Goal: Task Accomplishment & Management: Manage account settings

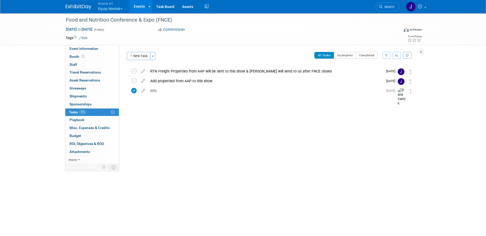
click at [114, 11] on button "Nimlok KY Equip Nimlok" at bounding box center [113, 6] width 31 height 13
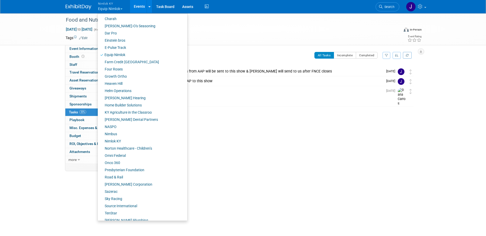
scroll to position [124, 0]
click at [137, 139] on link "Nimlok KY" at bounding box center [141, 140] width 86 height 7
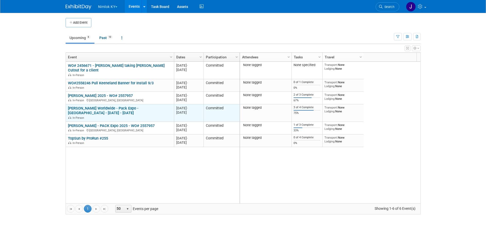
click at [127, 108] on link "[PERSON_NAME] Worldwide - Pack Expo - [GEOGRAPHIC_DATA] - [DATE] - [DATE]" at bounding box center [103, 111] width 71 height 10
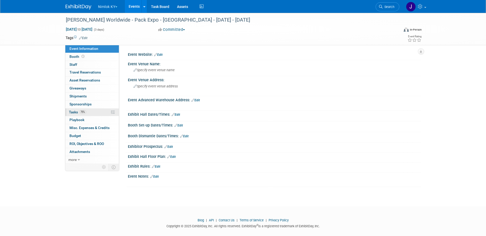
click at [93, 112] on link "75% Tasks 75%" at bounding box center [92, 113] width 54 height 8
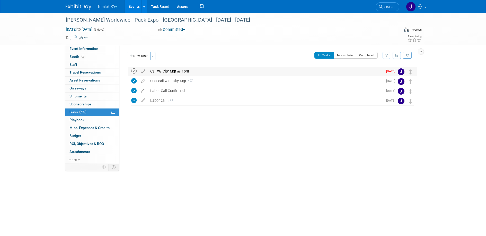
click at [136, 71] on icon at bounding box center [133, 71] width 5 height 5
click at [142, 55] on button "New Task" at bounding box center [139, 56] width 24 height 8
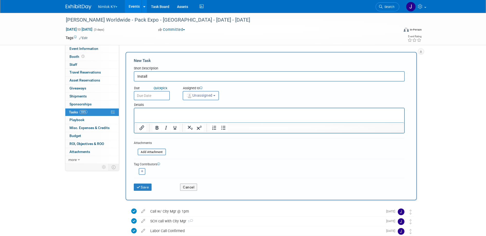
type input "Install"
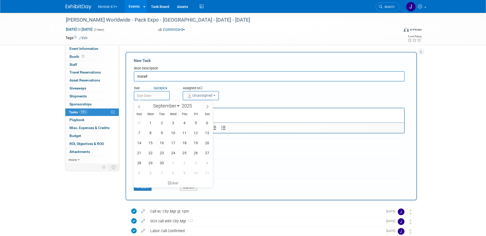
click at [165, 95] on input "text" at bounding box center [152, 95] width 36 height 9
click at [183, 153] on span "25" at bounding box center [185, 153] width 10 height 10
type input "Sep 25, 2025"
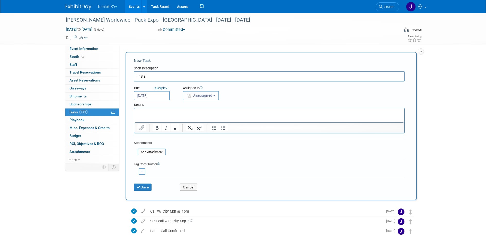
click at [202, 96] on span "Unassigned" at bounding box center [199, 95] width 26 height 4
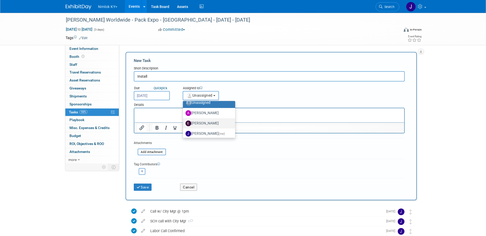
scroll to position [13, 0]
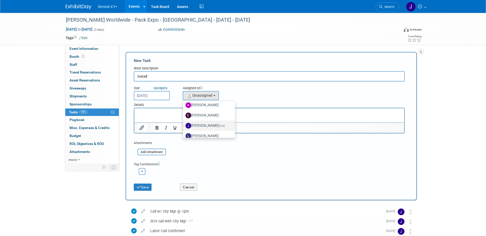
click at [206, 126] on label "Jamie Dunn (me)" at bounding box center [208, 126] width 45 height 8
click at [184, 126] on input "Jamie Dunn (me)" at bounding box center [182, 125] width 3 height 3
select select "6959d863-ee32-42c4-bffe-2330cab25484"
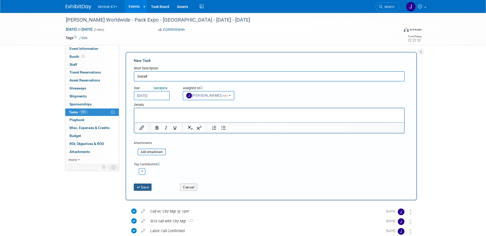
click at [147, 190] on button "Save" at bounding box center [143, 187] width 18 height 7
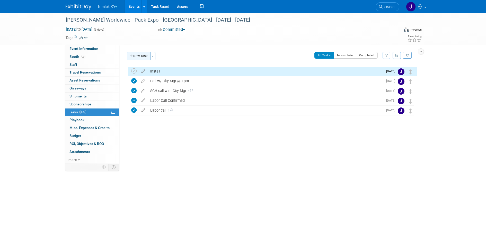
click at [142, 56] on button "New Task" at bounding box center [139, 56] width 24 height 8
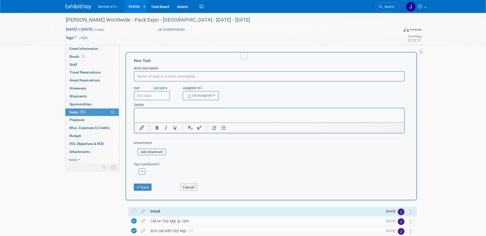
scroll to position [0, 0]
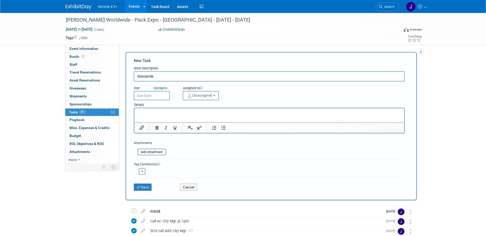
type input "Dismantle"
click at [157, 95] on input "text" at bounding box center [152, 95] width 36 height 9
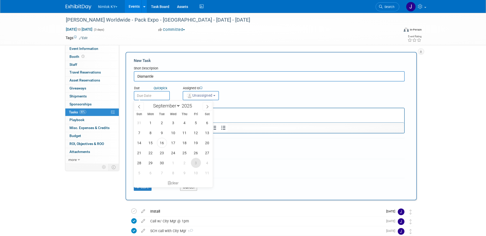
click at [197, 163] on span "3" at bounding box center [196, 163] width 10 height 10
type input "Oct 3, 2025"
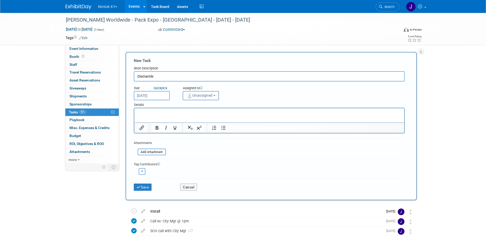
click at [205, 94] on span "Unassigned" at bounding box center [199, 95] width 26 height 4
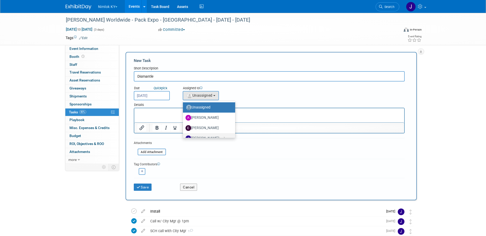
click at [219, 137] on span "(me)" at bounding box center [222, 139] width 6 height 4
click at [184, 136] on input "Jamie Dunn (me)" at bounding box center [182, 137] width 3 height 3
select select "6959d863-ee32-42c4-bffe-2330cab25484"
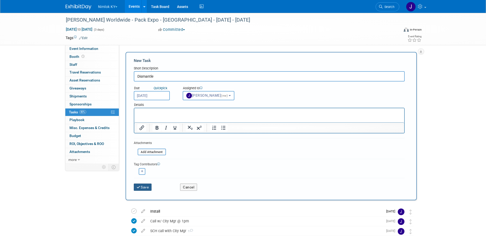
click at [144, 187] on button "Save" at bounding box center [143, 187] width 18 height 7
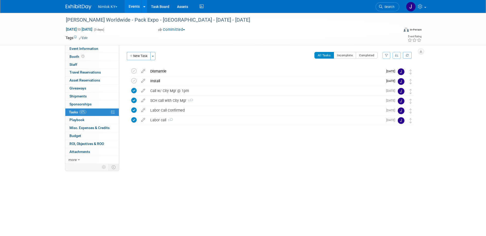
click at [134, 7] on link "Events" at bounding box center [134, 6] width 19 height 13
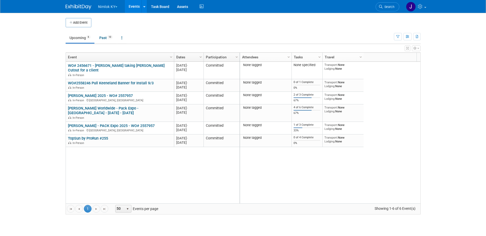
click at [115, 148] on div "WO# 2456671 - [PERSON_NAME] taking [PERSON_NAME] Cutout for a client WO# 245667…" at bounding box center [153, 133] width 174 height 142
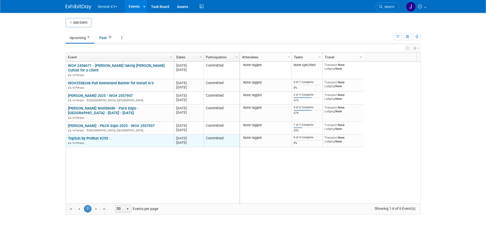
click at [90, 139] on link "TopSun by ProRun #255" at bounding box center [88, 138] width 40 height 5
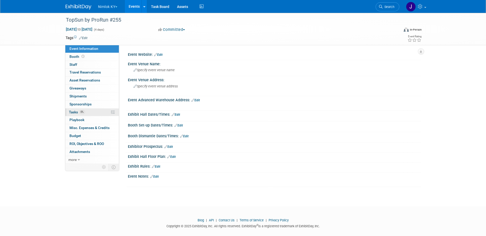
click at [82, 113] on span "0%" at bounding box center [82, 112] width 6 height 4
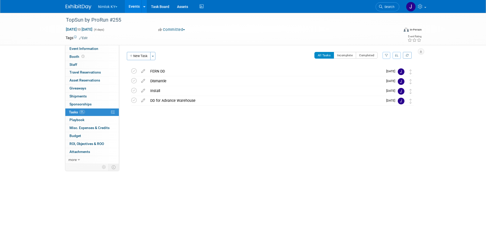
click at [111, 8] on button "Nimlok KY" at bounding box center [111, 5] width 27 height 11
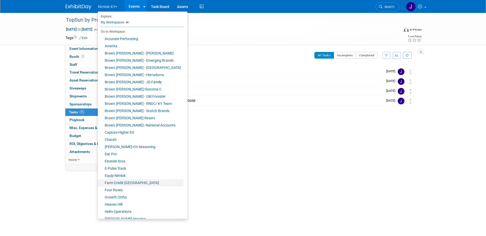
click at [129, 182] on link "Farm Credit [GEOGRAPHIC_DATA]" at bounding box center [141, 183] width 86 height 7
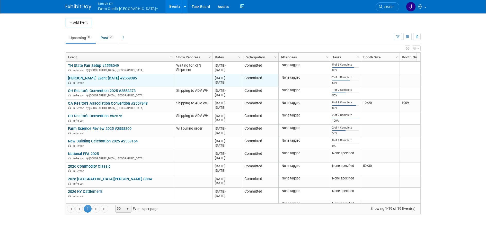
click at [137, 77] on link "[PERSON_NAME] Event [DATE] #2558385" at bounding box center [102, 78] width 69 height 5
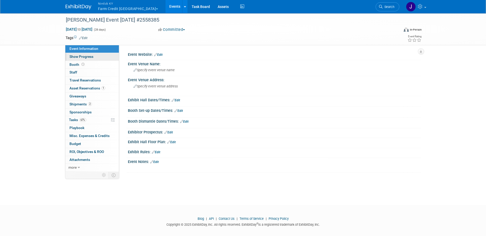
click at [92, 58] on span "Show Progress" at bounding box center [82, 57] width 24 height 4
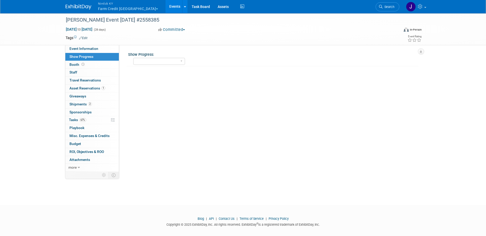
click at [166, 7] on link "Events" at bounding box center [175, 6] width 19 height 13
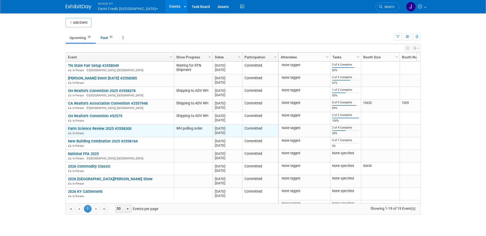
click at [129, 128] on link "Farm Science Review 2025 #2558300" at bounding box center [100, 128] width 64 height 5
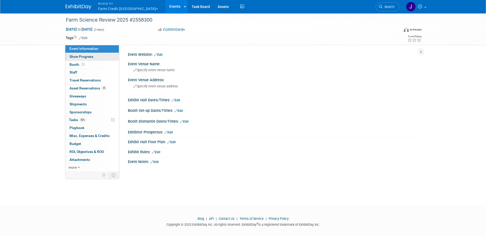
click at [99, 59] on link "Show Progress" at bounding box center [92, 57] width 54 height 8
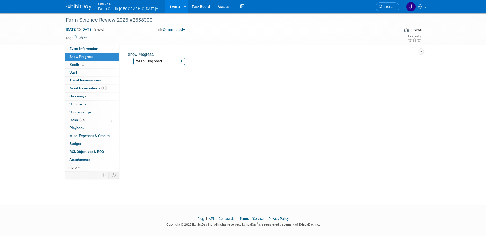
click at [148, 60] on select "Show Complete Working on Services WH pulling order Shipping to ADV WH Show in P…" at bounding box center [159, 61] width 52 height 7
select select "Show in Progress"
click at [133, 58] on select "Show Complete Working on Services WH pulling order Shipping to ADV WH Show in P…" at bounding box center [159, 61] width 52 height 7
click at [166, 12] on link "Events" at bounding box center [175, 6] width 19 height 13
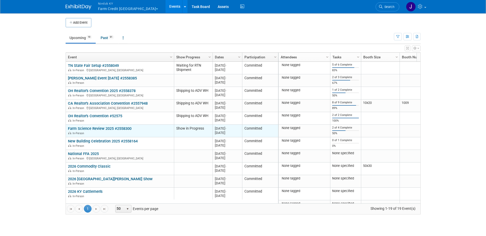
click at [125, 127] on link "Farm Science Review 2025 #2558300" at bounding box center [100, 128] width 64 height 5
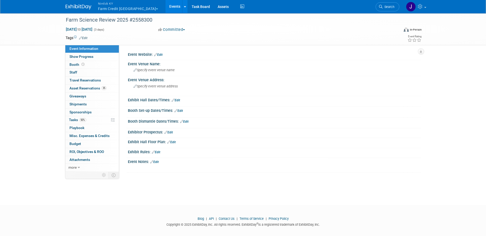
click at [166, 9] on link "Events" at bounding box center [175, 6] width 19 height 13
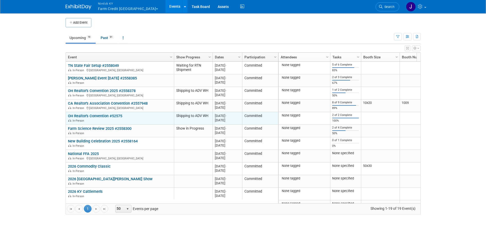
click at [105, 115] on link "OH Realtor's Convention #52575" at bounding box center [95, 116] width 54 height 5
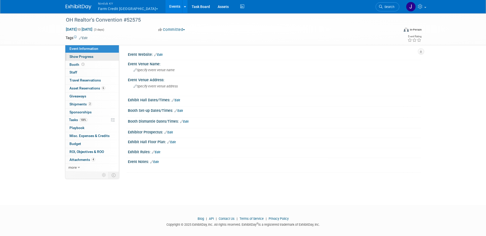
click at [96, 56] on link "Show Progress" at bounding box center [92, 57] width 54 height 8
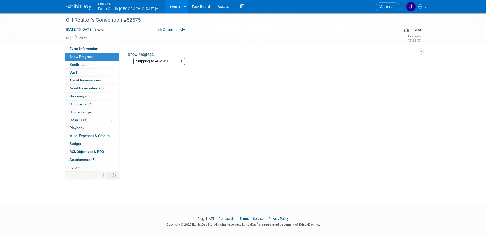
click at [142, 63] on select "Show Complete Working on Services WH pulling order Shipping to ADV WH Show in P…" at bounding box center [159, 61] width 52 height 7
select select "Show in Progress"
click at [133, 58] on select "Show Complete Working on Services WH pulling order Shipping to ADV WH Show in P…" at bounding box center [159, 61] width 52 height 7
click at [166, 8] on link "Events" at bounding box center [175, 6] width 19 height 13
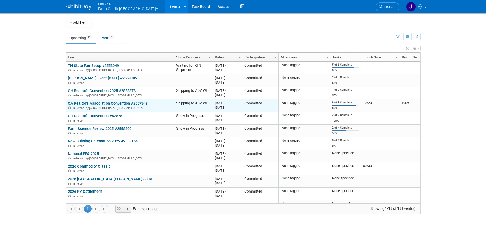
click at [107, 102] on link "CA Realtor's Association Convention #2557948" at bounding box center [108, 103] width 80 height 5
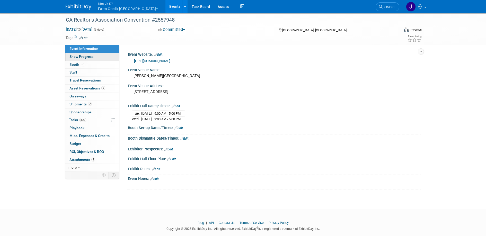
click at [101, 59] on link "Show Progress" at bounding box center [92, 57] width 54 height 8
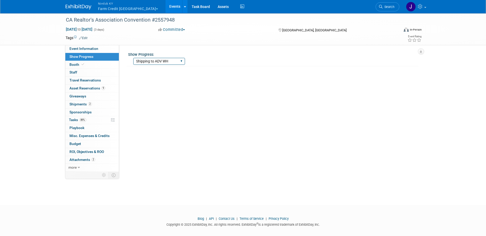
click at [152, 61] on select "Show Complete Working on Services WH pulling order Shipping to ADV WH Show in P…" at bounding box center [159, 61] width 52 height 7
select select "Show in Progress"
click at [133, 58] on select "Show Complete Working on Services WH pulling order Shipping to ADV WH Show in P…" at bounding box center [159, 61] width 52 height 7
click at [166, 8] on link "Events" at bounding box center [175, 6] width 19 height 13
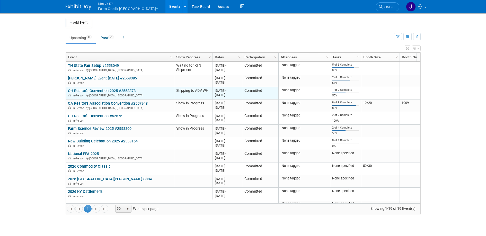
click at [127, 90] on link "OH Realtor's Convention 2025 #2558378" at bounding box center [102, 91] width 68 height 5
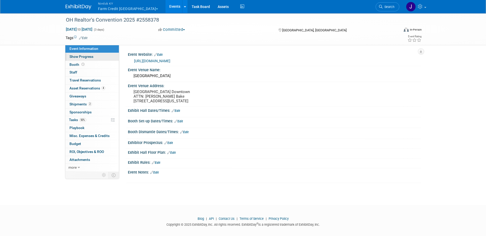
click at [105, 57] on link "Show Progress" at bounding box center [92, 57] width 54 height 8
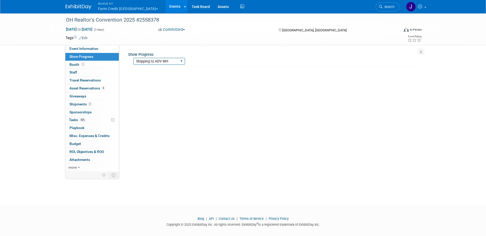
click at [143, 63] on select "Show Complete Working on Services WH pulling order Shipping to ADV WH Show in P…" at bounding box center [159, 61] width 52 height 7
select select "Show in Progress"
click at [133, 58] on select "Show Complete Working on Services WH pulling order Shipping to ADV WH Show in P…" at bounding box center [159, 61] width 52 height 7
click at [166, 7] on link "Events" at bounding box center [175, 6] width 19 height 13
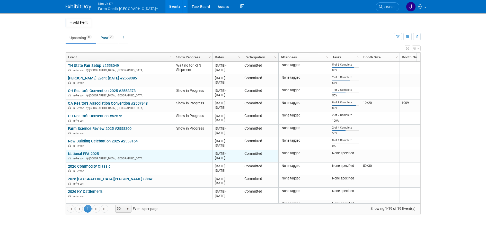
click at [93, 155] on link "National FFA 2025" at bounding box center [83, 154] width 31 height 5
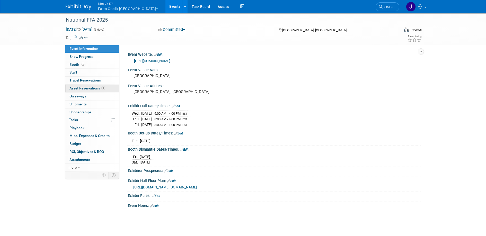
click at [91, 87] on span "Asset Reservations 1" at bounding box center [88, 88] width 36 height 4
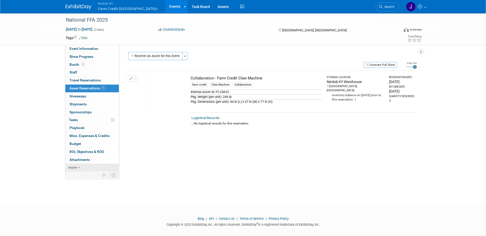
click at [82, 167] on link "more" at bounding box center [92, 168] width 54 height 8
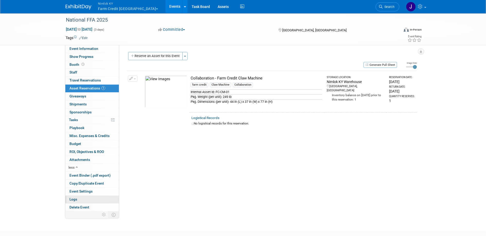
click at [80, 200] on link "Logs" at bounding box center [92, 200] width 54 height 8
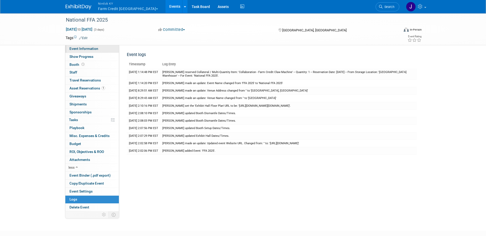
click at [99, 49] on link "Event Information" at bounding box center [92, 49] width 54 height 8
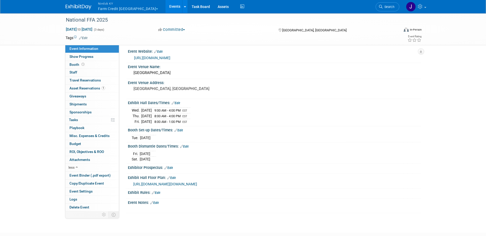
scroll to position [4, 0]
click at [185, 145] on link "Edit" at bounding box center [184, 146] width 8 height 4
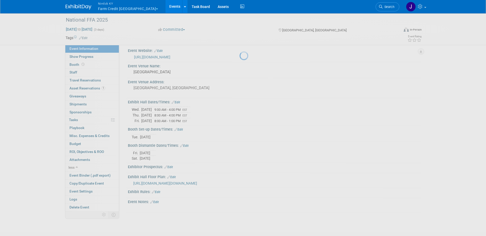
click at [240, 145] on div at bounding box center [243, 118] width 7 height 236
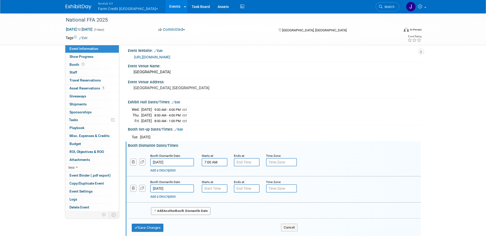
click at [217, 161] on input "7:00 AM" at bounding box center [215, 162] width 26 height 8
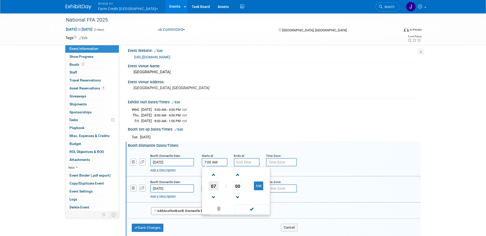
click at [214, 184] on span "07" at bounding box center [214, 186] width 10 height 9
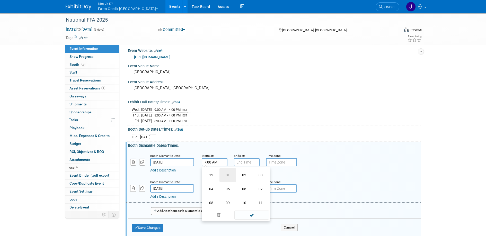
click at [225, 174] on td "01" at bounding box center [228, 175] width 16 height 14
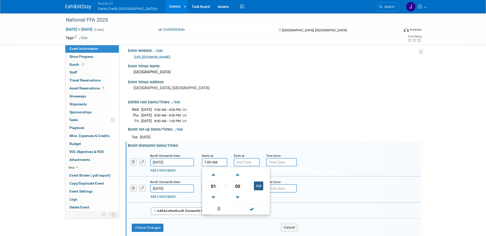
click at [260, 183] on button "AM" at bounding box center [258, 186] width 9 height 9
type input "1:00 PM"
type input "7:00 PM"
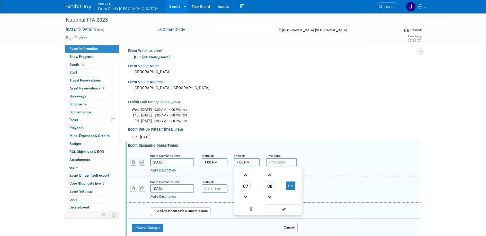
click at [251, 162] on input "7:00 PM" at bounding box center [247, 162] width 26 height 8
click at [281, 209] on span at bounding box center [284, 209] width 35 height 9
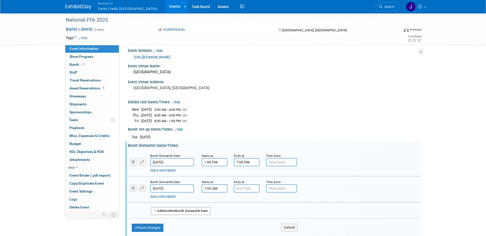
click at [208, 190] on input "7:00 AM" at bounding box center [215, 189] width 26 height 8
click at [212, 209] on span "07" at bounding box center [214, 212] width 10 height 9
click at [211, 228] on td "08" at bounding box center [211, 230] width 16 height 14
type input "8:00 AM"
click at [241, 189] on input "7:00 PM" at bounding box center [247, 189] width 26 height 8
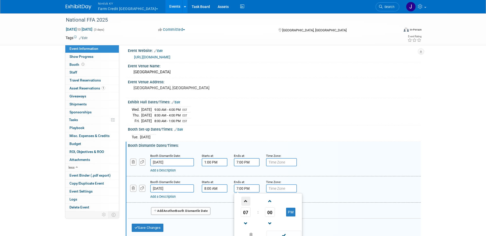
click at [245, 202] on span at bounding box center [246, 201] width 9 height 9
click at [290, 213] on button "PM" at bounding box center [290, 212] width 9 height 9
type input "10:00 AM"
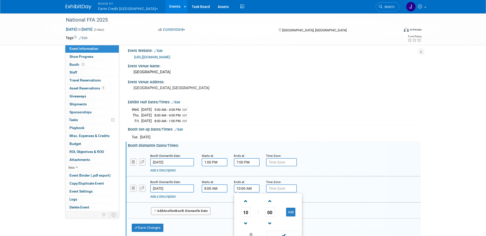
click at [314, 197] on div "Add a Description" at bounding box center [260, 197] width 220 height 5
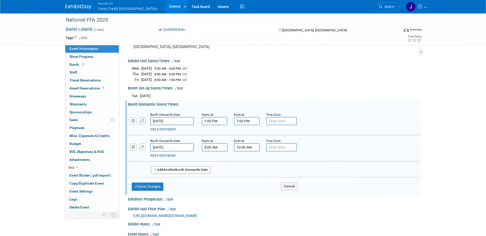
scroll to position [47, 0]
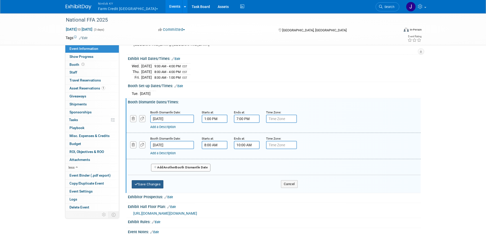
click at [159, 185] on button "Save Changes" at bounding box center [148, 185] width 32 height 8
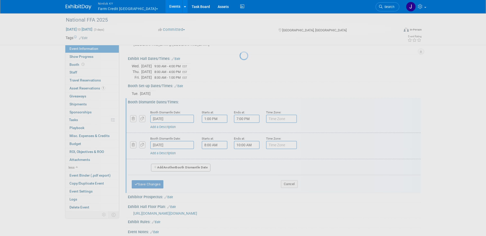
scroll to position [31, 0]
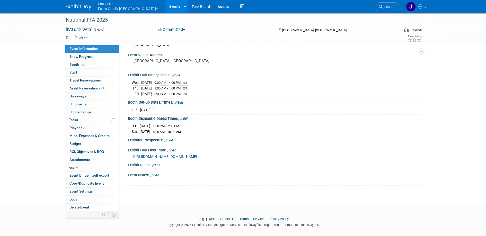
click at [158, 175] on link "Edit" at bounding box center [154, 176] width 8 height 4
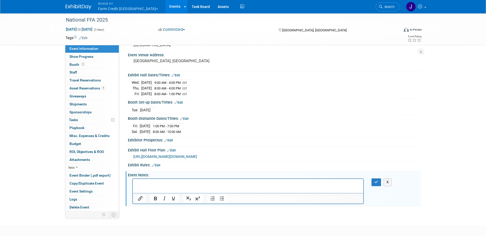
scroll to position [0, 0]
paste body "Rich Text Area. Press ALT-0 for help."
click at [162, 183] on p "Carrier Check-inFriday, October 31, 20256:00 pm Saturday, November 1, 202510:00…" at bounding box center [248, 186] width 225 height 10
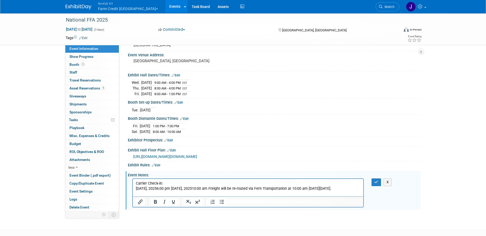
click at [175, 187] on p "Friday, October 31, 20256:00 pm Saturday, November 1, 202510:00 am Freight will…" at bounding box center [248, 188] width 225 height 5
drag, startPoint x: 192, startPoint y: 189, endPoint x: 201, endPoint y: 189, distance: 8.8
click at [193, 189] on p "Friday, October 31, 2025 - 6:00 pm Saturday, November 1, 202510:00 am Freight w…" at bounding box center [248, 188] width 225 height 5
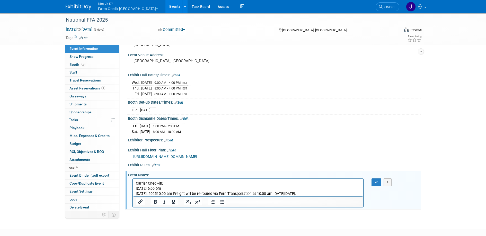
click at [182, 194] on p "Saturday, November 1, 202510:00 am Freight will be re-routed via Fern Transport…" at bounding box center [248, 194] width 225 height 5
click at [201, 193] on p "Saturday, November 1, 2025 - 10:00 am Freight will be re-routed via Fern Transp…" at bounding box center [248, 193] width 225 height 5
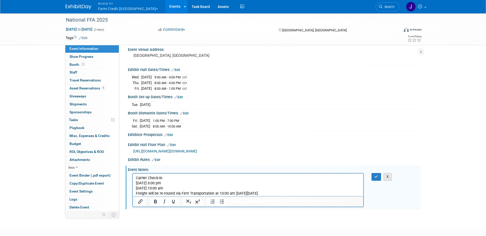
scroll to position [36, 0]
click at [380, 176] on button "button" at bounding box center [377, 177] width 10 height 7
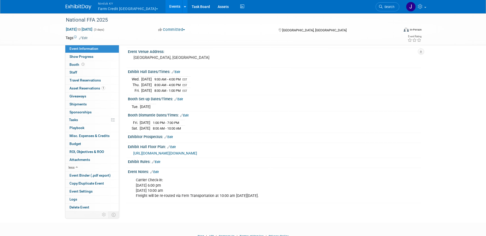
scroll to position [34, 0]
click at [182, 99] on link "Edit" at bounding box center [179, 100] width 8 height 4
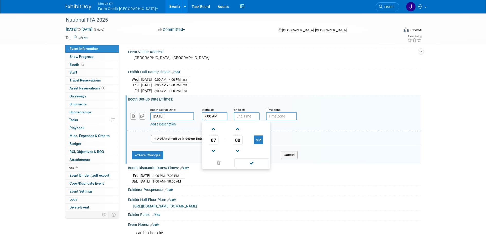
click at [213, 116] on input "7:00 AM" at bounding box center [215, 116] width 26 height 8
click at [213, 132] on span at bounding box center [213, 129] width 9 height 9
type input "8:00 AM"
click at [247, 117] on input "7:00 PM" at bounding box center [247, 116] width 26 height 8
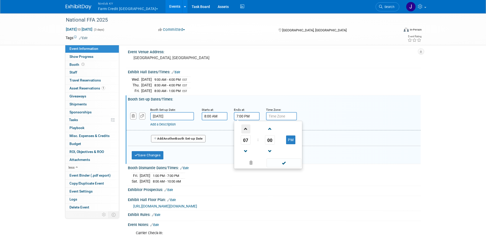
click at [243, 129] on span at bounding box center [246, 129] width 9 height 9
type input "8:00 PM"
click at [278, 162] on span at bounding box center [284, 163] width 35 height 9
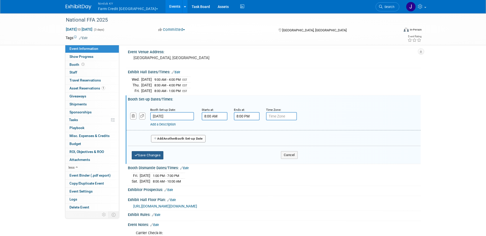
click at [161, 158] on button "Save Changes" at bounding box center [148, 155] width 32 height 8
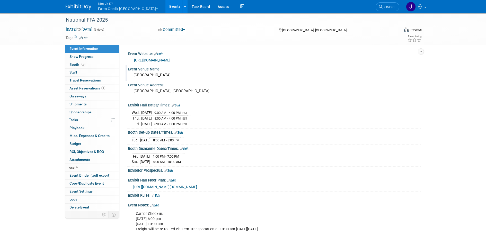
scroll to position [0, 0]
click at [164, 93] on pre "[GEOGRAPHIC_DATA], [GEOGRAPHIC_DATA]" at bounding box center [189, 92] width 111 height 5
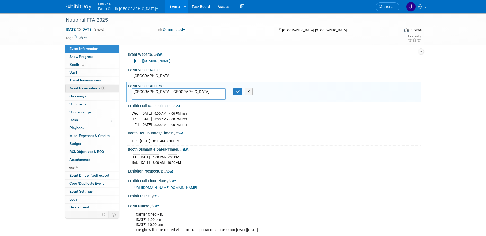
drag, startPoint x: 170, startPoint y: 94, endPoint x: 117, endPoint y: 89, distance: 53.5
click at [119, 90] on div "Event Website: Edit https://convention.ffa.org/ Event Venue Name: Indianapolis …" at bounding box center [270, 128] width 302 height 167
paste textarea "Convention Center 100 S Capitol Ave. Indianapolis, IN 46225"
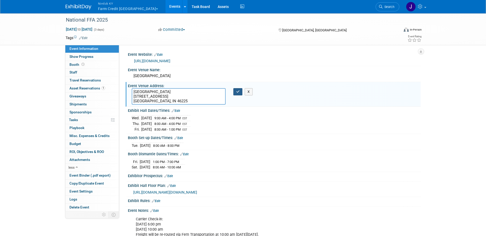
type textarea "Indianapolis Convention Center 100 S Capitol Ave. Indianapolis, IN 46225"
click at [236, 93] on icon "button" at bounding box center [238, 91] width 4 height 3
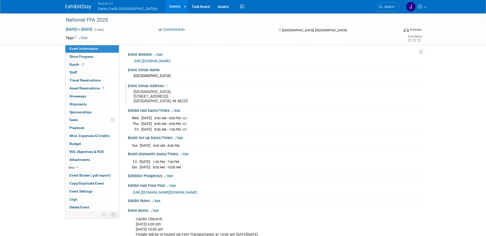
click at [203, 90] on pre "Indianapolis Convention Center 100 S Capitol Ave. Indianapolis, IN 46225" at bounding box center [189, 97] width 111 height 14
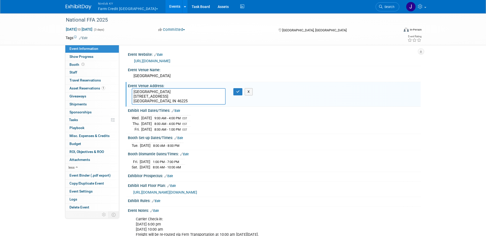
drag, startPoint x: 188, startPoint y: 92, endPoint x: 120, endPoint y: 91, distance: 67.5
click at [120, 91] on div "Event Website: Edit https://convention.ffa.org/ Event Venue Name: Indianapolis …" at bounding box center [270, 128] width 302 height 167
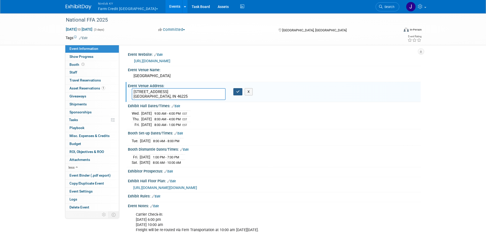
type textarea "[STREET_ADDRESS] [GEOGRAPHIC_DATA], IN 46225"
click at [236, 91] on icon "button" at bounding box center [238, 91] width 4 height 3
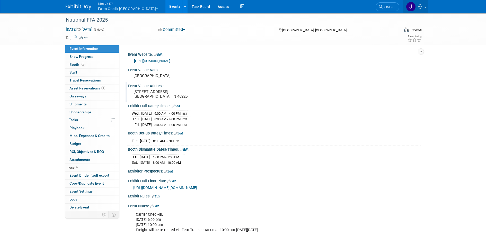
click at [422, 3] on link at bounding box center [416, 6] width 25 height 13
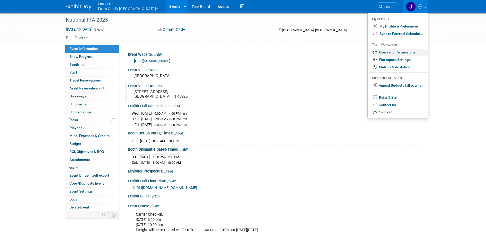
click at [400, 50] on link "Users and Permissions" at bounding box center [398, 52] width 61 height 7
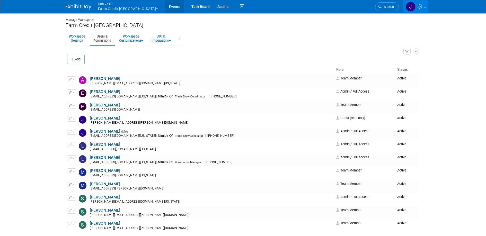
click at [165, 8] on link "Events" at bounding box center [174, 6] width 19 height 13
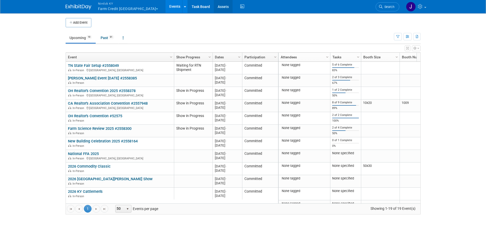
click at [214, 7] on link "Assets" at bounding box center [223, 6] width 19 height 13
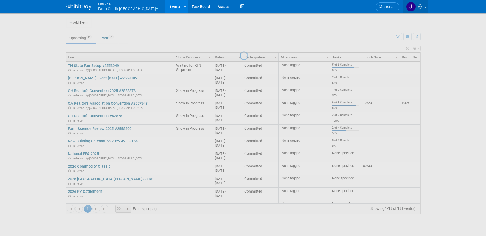
click at [423, 6] on icon at bounding box center [421, 6] width 6 height 5
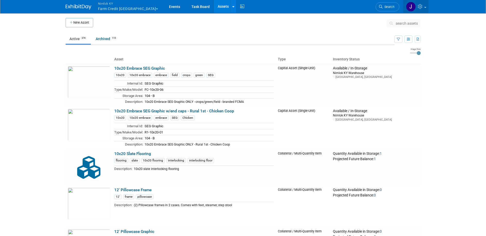
click at [422, 9] on link at bounding box center [416, 6] width 25 height 13
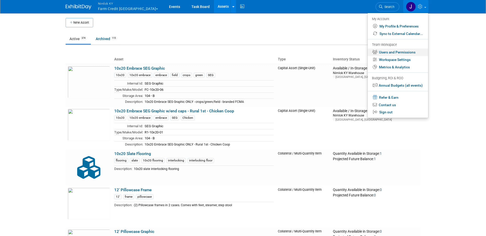
click at [404, 52] on link "Users and Permissions" at bounding box center [398, 52] width 61 height 7
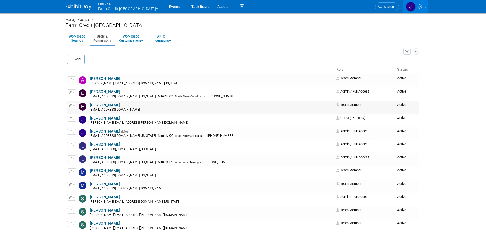
click at [110, 104] on link "[PERSON_NAME]" at bounding box center [105, 105] width 30 height 5
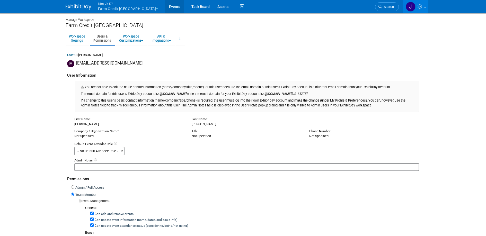
click at [165, 7] on link "Events" at bounding box center [174, 6] width 19 height 13
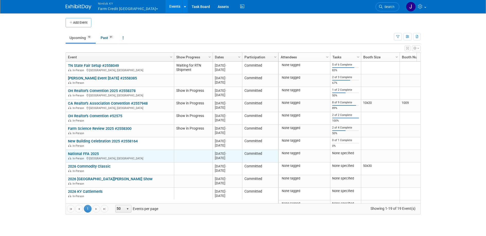
click at [88, 152] on link "National FFA 2025" at bounding box center [83, 154] width 31 height 5
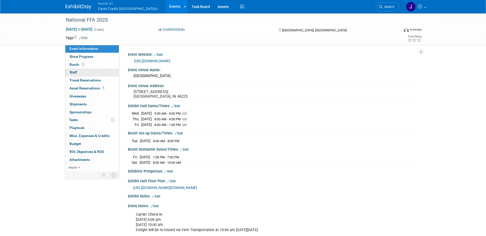
click at [87, 71] on link "0 Staff 0" at bounding box center [92, 73] width 54 height 8
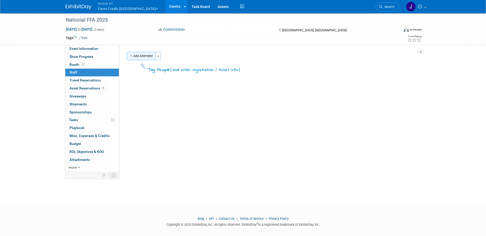
click at [146, 57] on button "Add Attendee" at bounding box center [141, 56] width 29 height 8
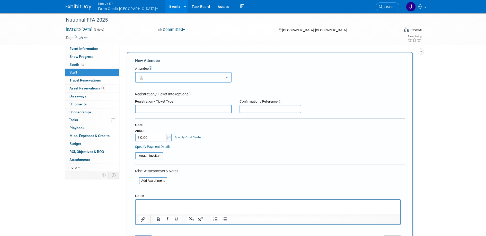
click at [153, 75] on button "button" at bounding box center [183, 77] width 97 height 11
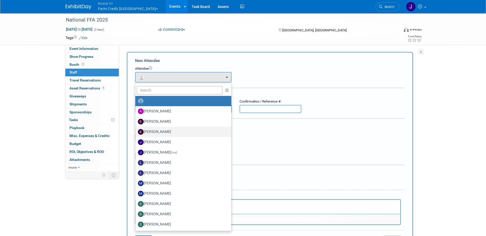
click at [169, 133] on label "[PERSON_NAME]" at bounding box center [182, 132] width 88 height 8
click at [136, 133] on input "[PERSON_NAME]" at bounding box center [134, 131] width 3 height 3
select select "0148bf20-8a1d-4efc-bc08-72eccd0deba6"
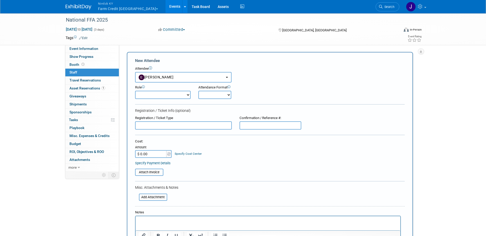
click at [168, 97] on select "Demonstrator Host Planner Presenter Sales Representative Set-up/Dismantle Crew …" at bounding box center [163, 95] width 56 height 8
select select "6"
click at [135, 91] on select "Demonstrator Host Planner Presenter Sales Representative Set-up/Dismantle Crew …" at bounding box center [163, 95] width 56 height 8
click at [214, 93] on select "Onsite Remote" at bounding box center [215, 95] width 33 height 8
select select "1"
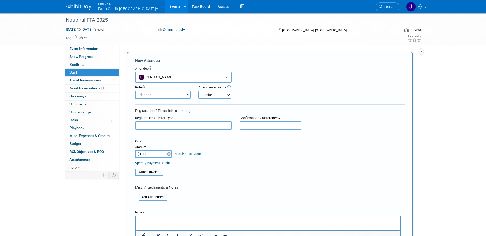
click at [199, 91] on select "Onsite Remote" at bounding box center [215, 95] width 33 height 8
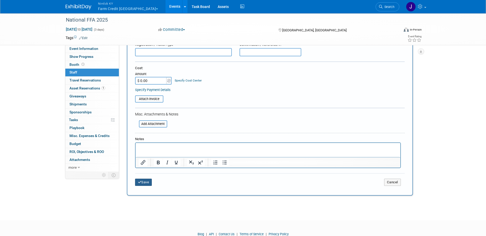
click at [147, 183] on button "Save" at bounding box center [143, 182] width 17 height 7
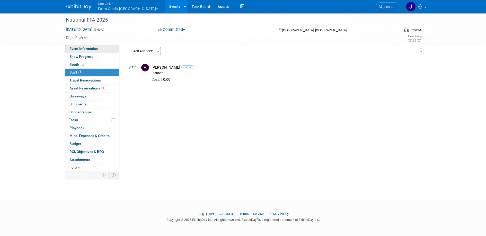
click at [86, 49] on span "Event Information" at bounding box center [84, 49] width 29 height 4
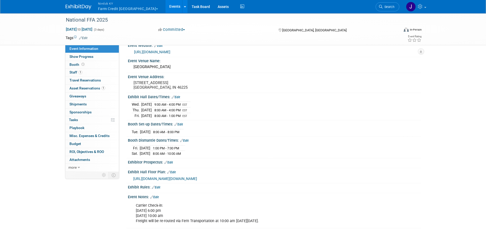
scroll to position [0, 0]
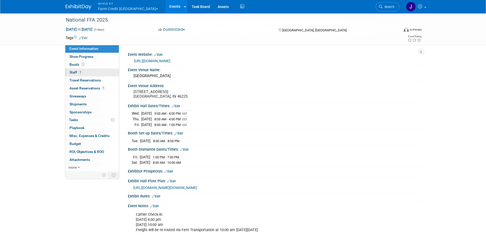
click at [95, 76] on link "1 Staff 1" at bounding box center [92, 73] width 54 height 8
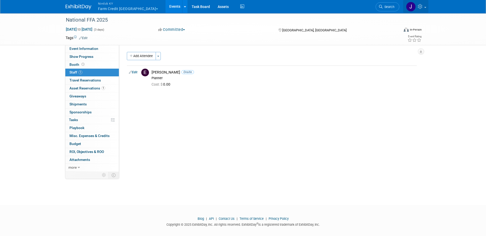
click at [427, 5] on link at bounding box center [416, 6] width 25 height 13
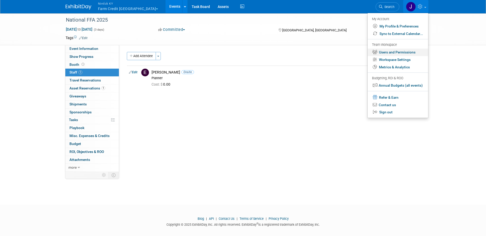
click at [413, 50] on link "Users and Permissions" at bounding box center [398, 52] width 61 height 7
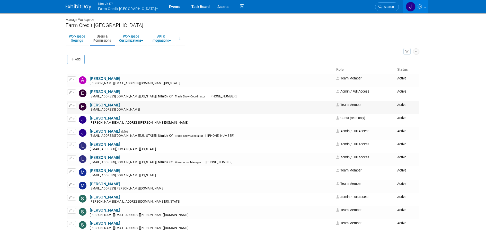
click at [74, 106] on span "button" at bounding box center [74, 106] width 2 height 1
click at [77, 113] on link "Edit" at bounding box center [87, 113] width 41 height 7
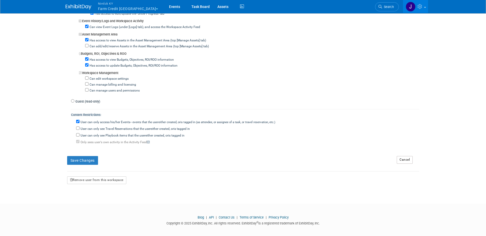
scroll to position [464, 0]
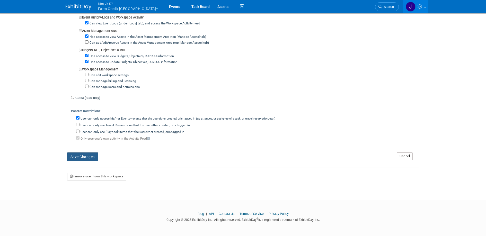
click at [76, 158] on button "Save Changes" at bounding box center [82, 157] width 31 height 9
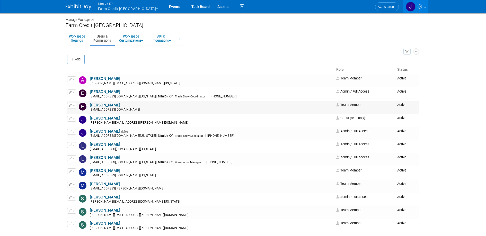
click at [73, 107] on button "button" at bounding box center [71, 106] width 9 height 6
click at [80, 120] on span "Impersonate" at bounding box center [88, 122] width 22 height 4
click at [165, 7] on link "Events" at bounding box center [174, 6] width 19 height 13
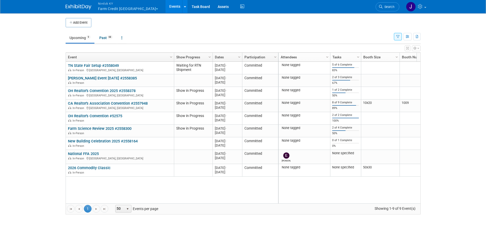
click at [103, 6] on button "Nimlok KY Farm Credit [GEOGRAPHIC_DATA]" at bounding box center [131, 6] width 67 height 13
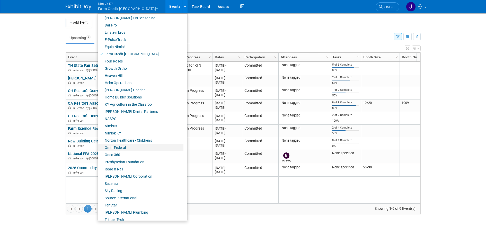
scroll to position [164, 0]
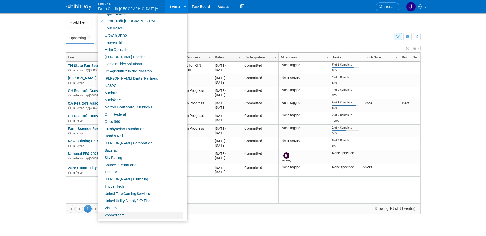
click at [141, 215] on link "Zoomorphix" at bounding box center [141, 215] width 86 height 7
